Goal: Find specific page/section: Find specific page/section

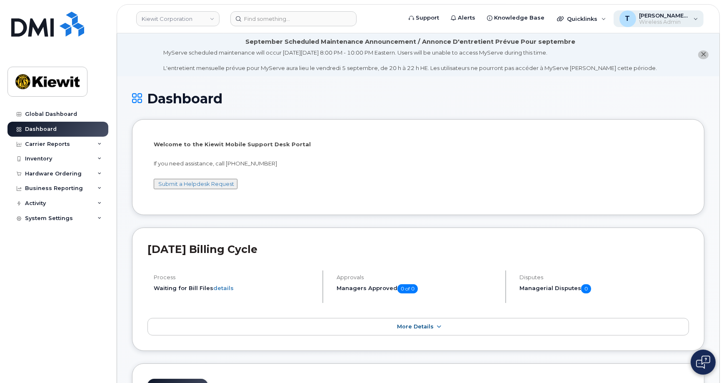
click at [662, 21] on span "Wireless Admin" at bounding box center [664, 22] width 50 height 7
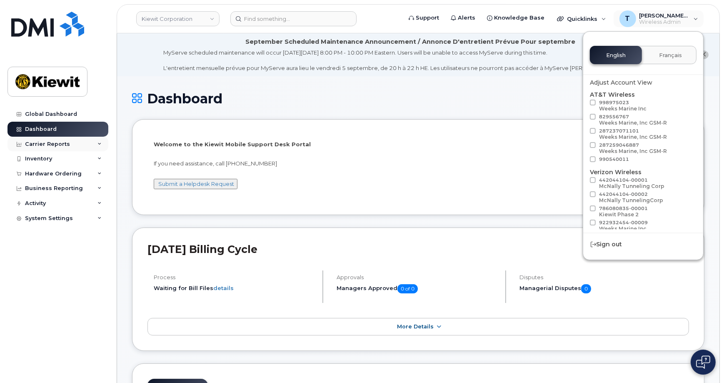
click at [90, 144] on div "Carrier Reports" at bounding box center [57, 144] width 101 height 15
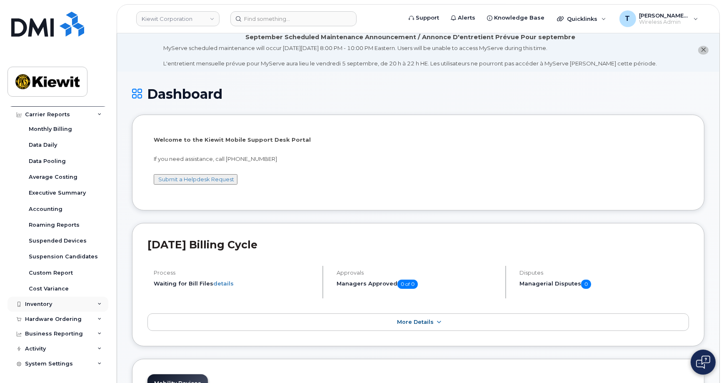
scroll to position [75, 0]
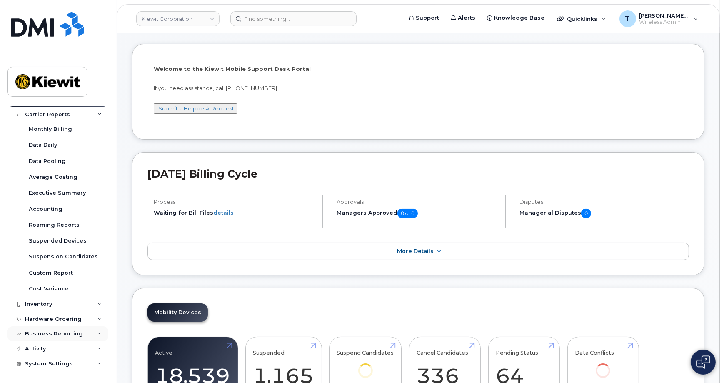
click at [91, 336] on div "Business Reporting" at bounding box center [57, 333] width 101 height 15
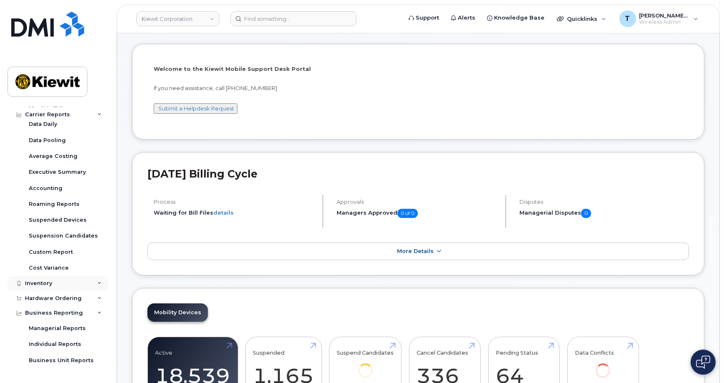
scroll to position [94, 0]
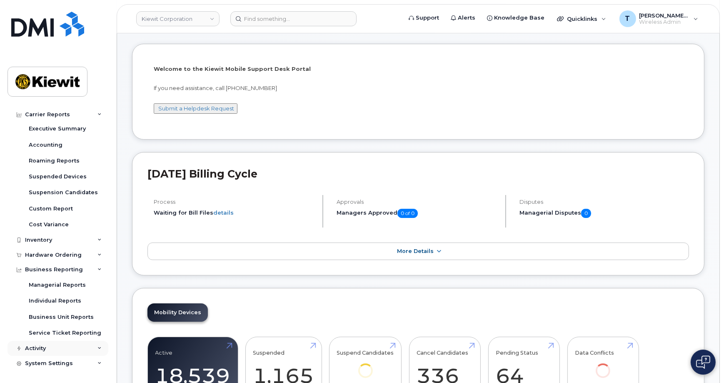
click at [91, 350] on div "Activity" at bounding box center [57, 348] width 101 height 15
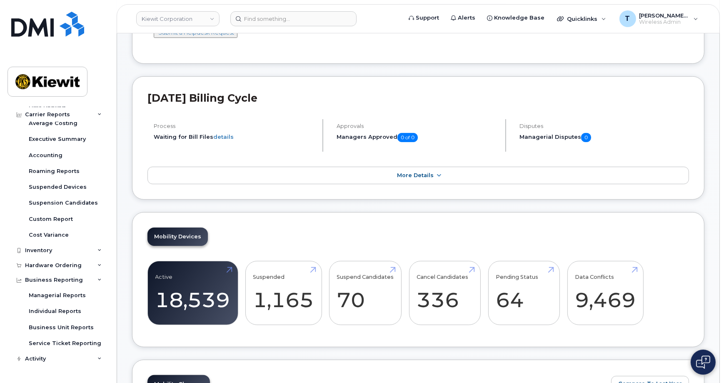
scroll to position [62, 0]
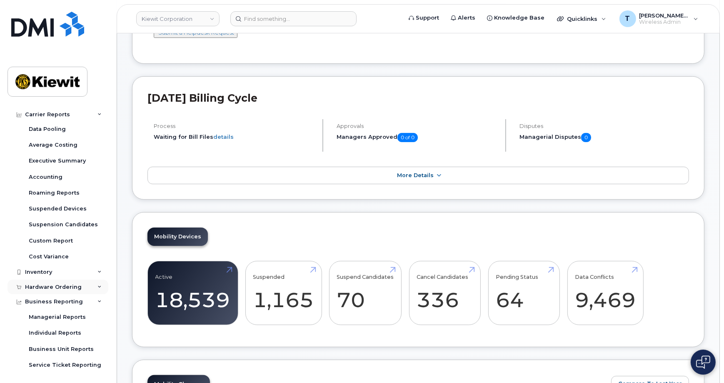
click at [71, 293] on div "Hardware Ordering" at bounding box center [57, 286] width 101 height 15
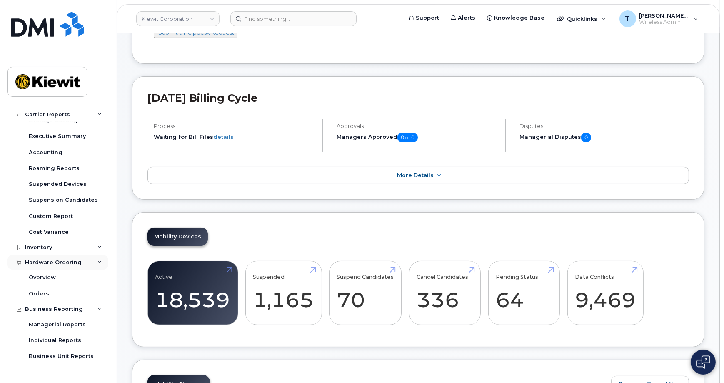
scroll to position [100, 0]
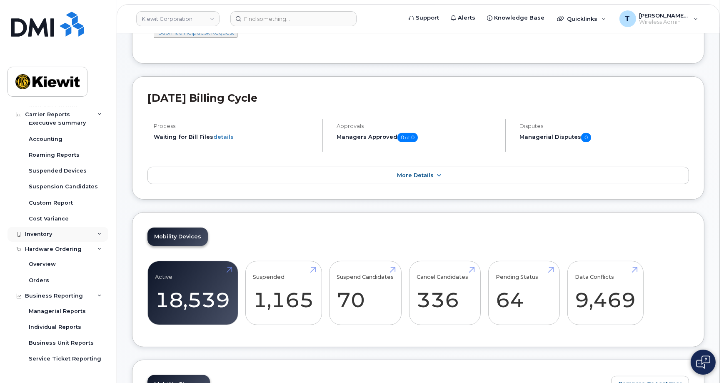
click at [74, 236] on div "Inventory" at bounding box center [57, 233] width 101 height 15
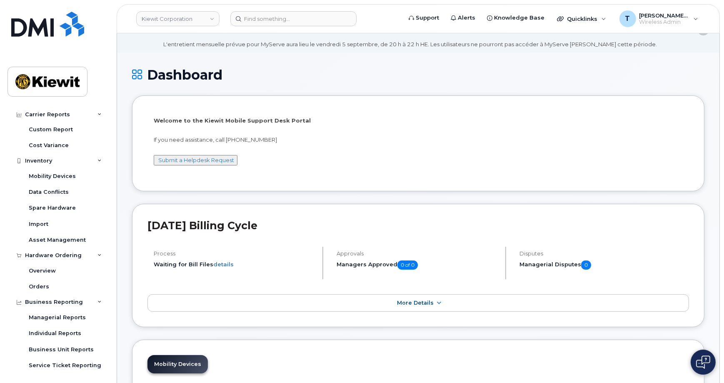
scroll to position [0, 0]
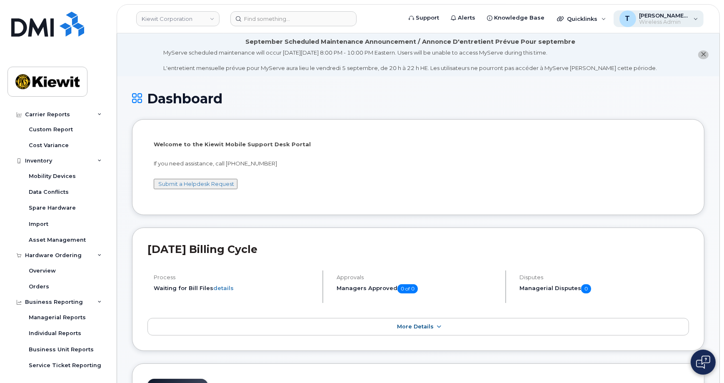
click at [659, 19] on span "Wireless Admin" at bounding box center [664, 22] width 50 height 7
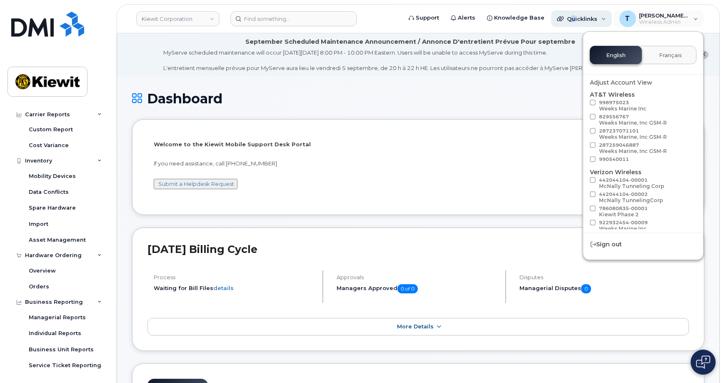
click at [582, 20] on span "Quicklinks" at bounding box center [582, 18] width 30 height 7
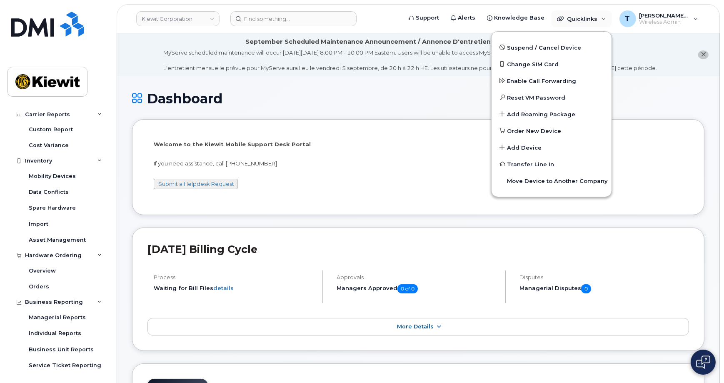
drag, startPoint x: 400, startPoint y: 100, endPoint x: 465, endPoint y: 60, distance: 76.3
click at [402, 99] on h1 "Dashboard" at bounding box center [418, 98] width 572 height 15
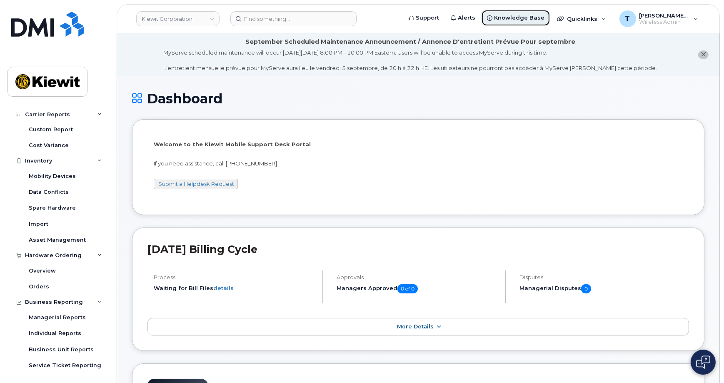
click at [528, 15] on span "Knowledge Base" at bounding box center [519, 18] width 50 height 8
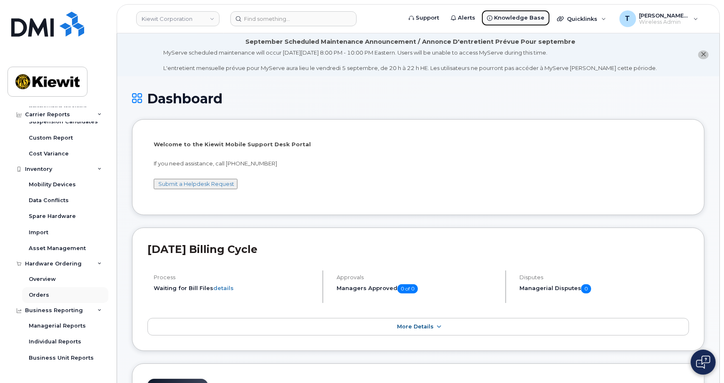
scroll to position [151, 0]
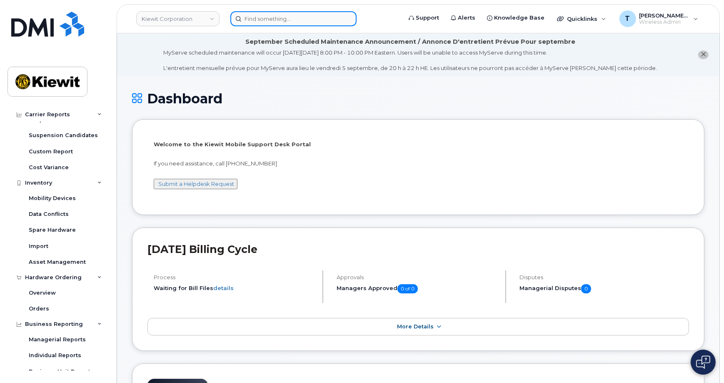
click at [311, 25] on input at bounding box center [293, 18] width 126 height 15
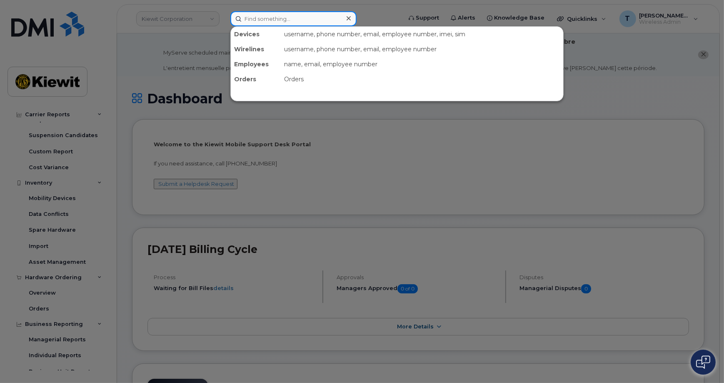
paste input "[PERSON_NAME].[PERSON_NAME]"
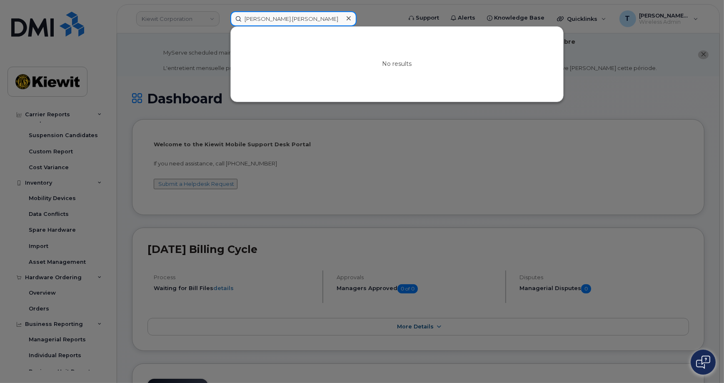
type input "[PERSON_NAME].[PERSON_NAME]"
click at [94, 127] on div at bounding box center [362, 191] width 724 height 383
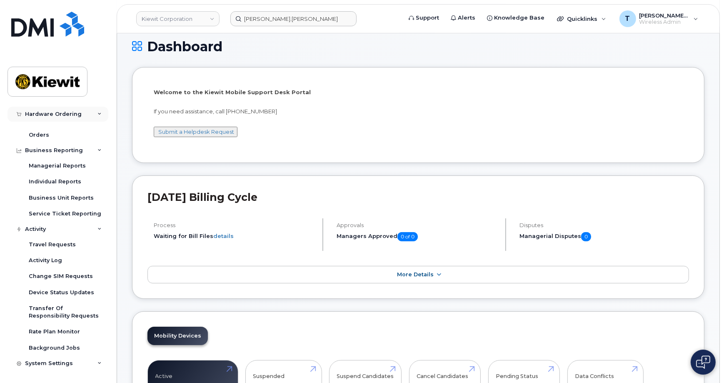
scroll to position [75, 0]
